Goal: Task Accomplishment & Management: Complete application form

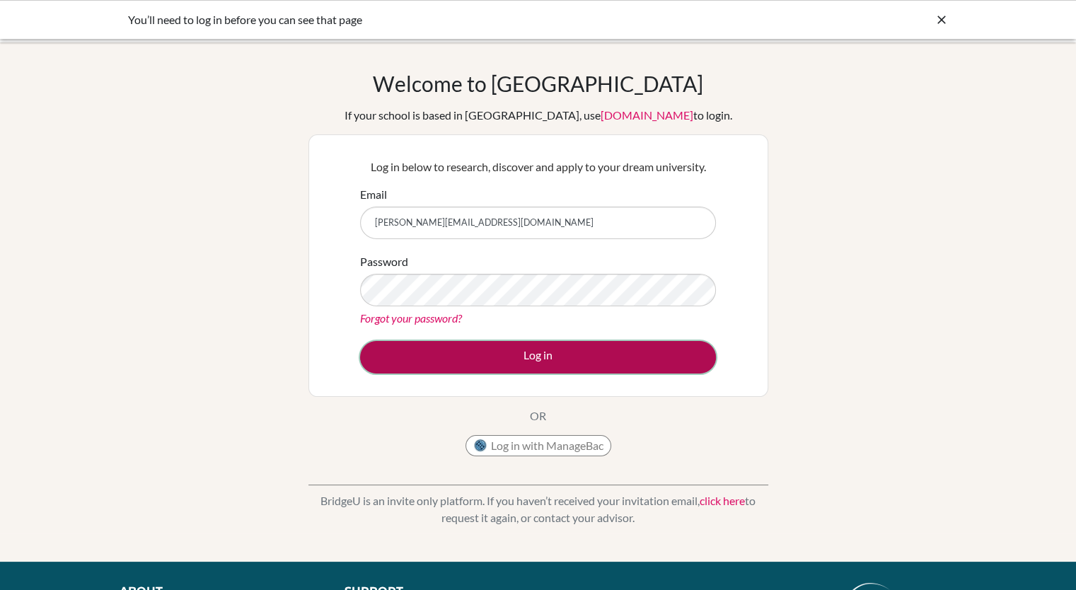
click at [543, 353] on button "Log in" at bounding box center [538, 357] width 356 height 33
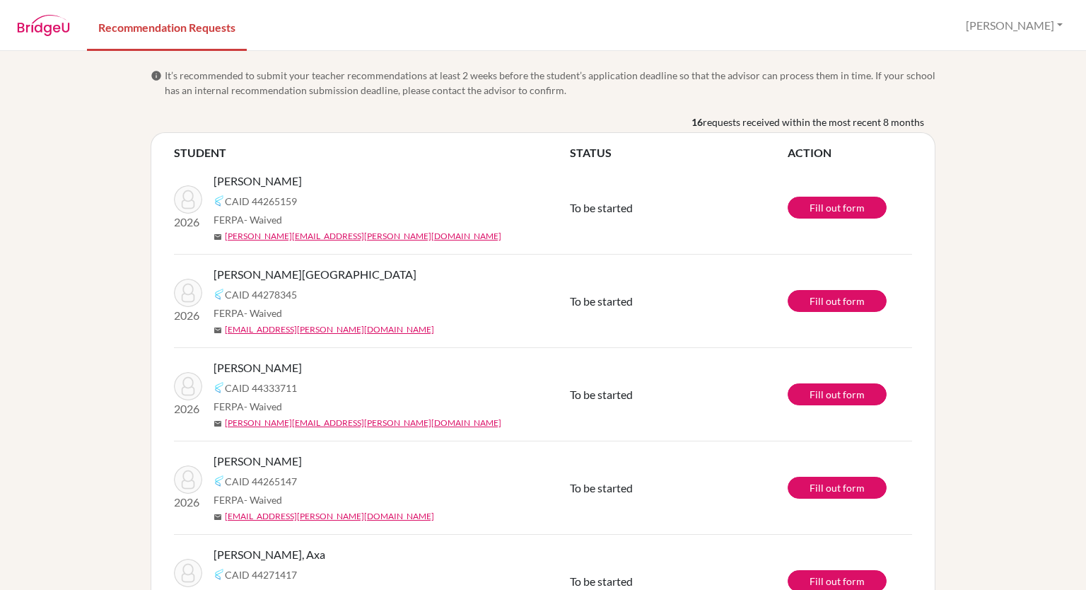
scroll to position [51, 0]
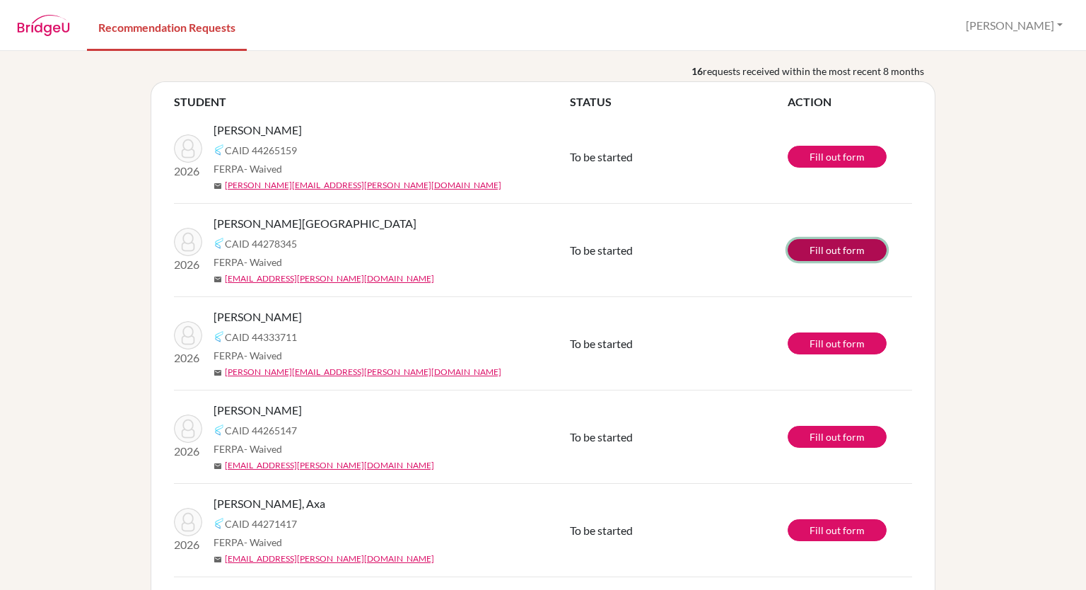
click at [845, 252] on link "Fill out form" at bounding box center [837, 250] width 99 height 22
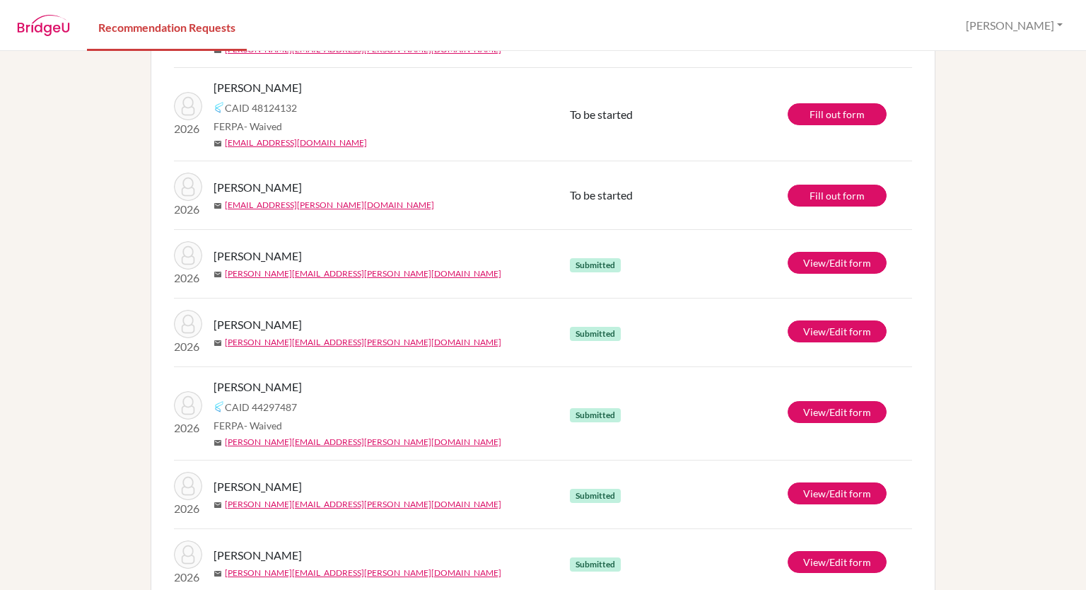
scroll to position [880, 0]
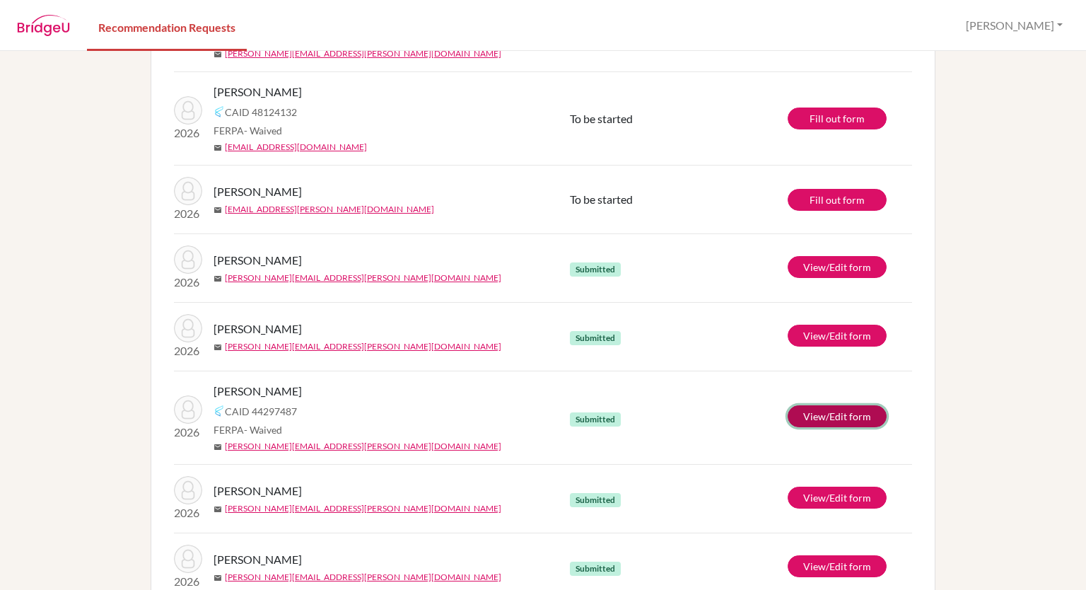
click at [832, 416] on link "View/Edit form" at bounding box center [837, 416] width 99 height 22
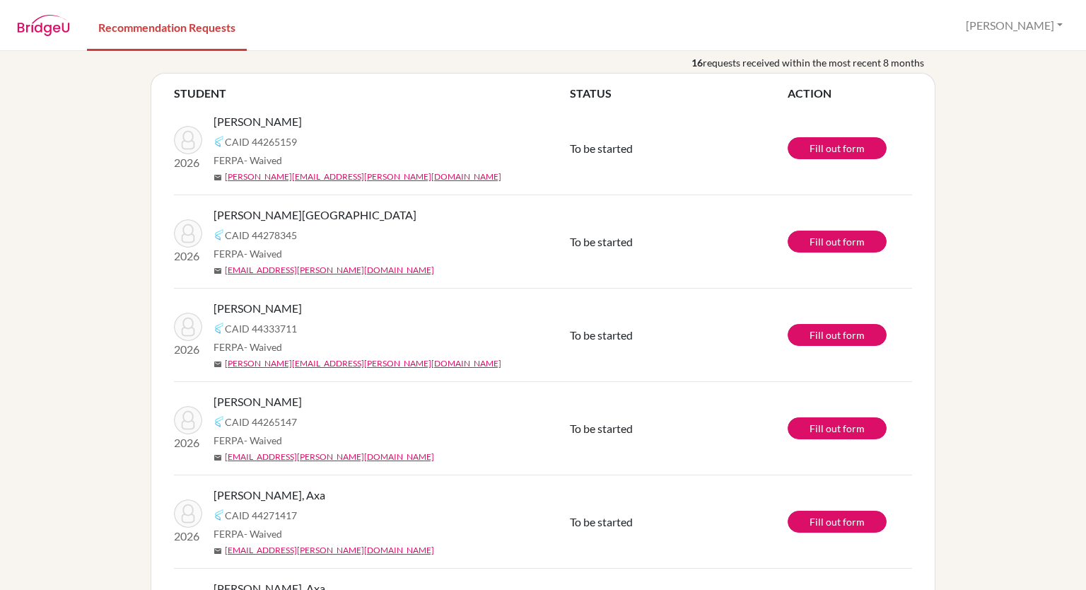
scroll to position [64, 0]
